Goal: Find specific page/section: Find specific page/section

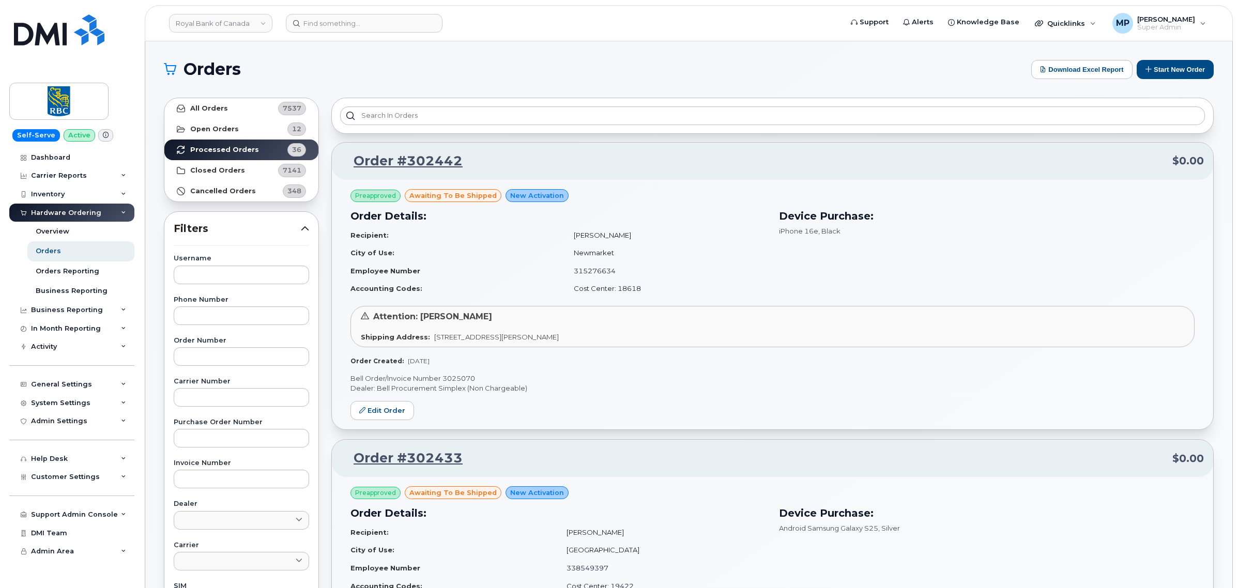
scroll to position [1745, 0]
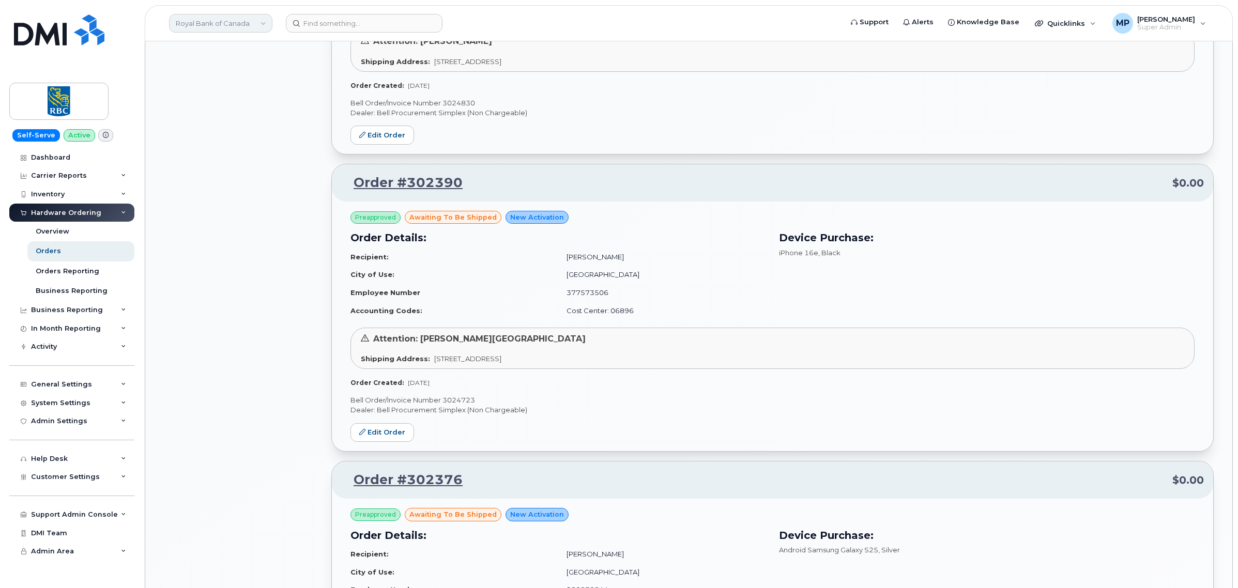
click at [222, 21] on link "Royal Bank of Canada" at bounding box center [220, 23] width 103 height 19
